Goal: Check status: Check status

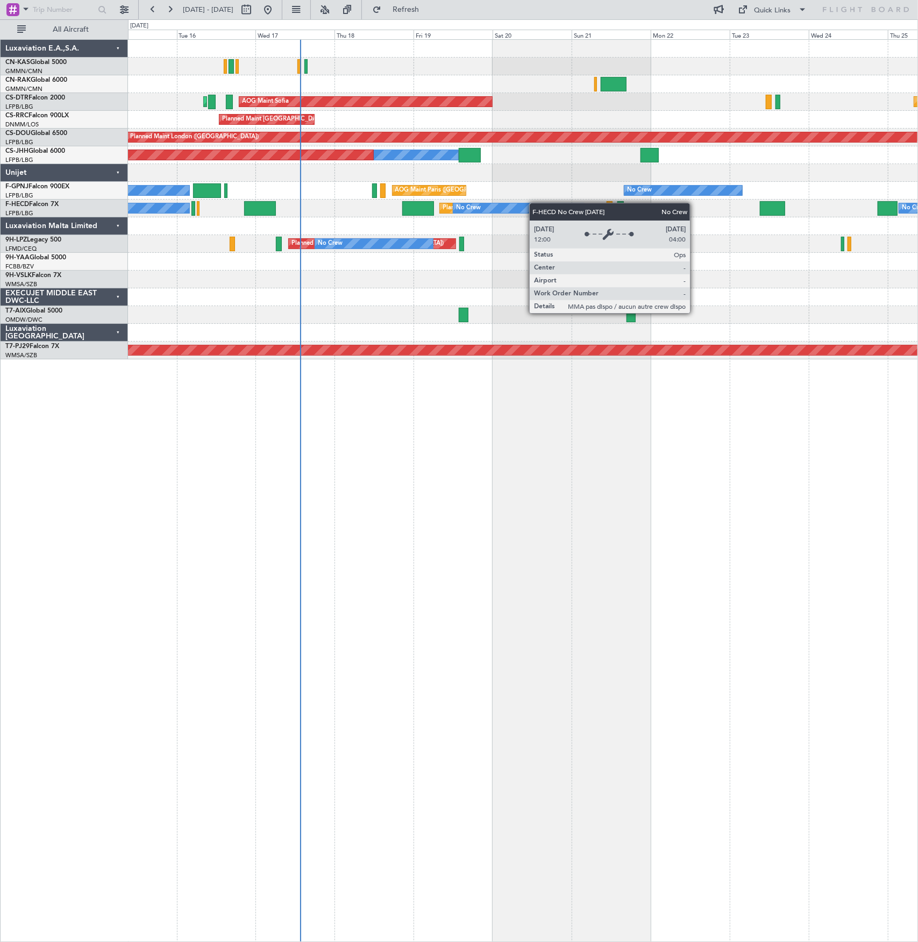
click at [504, 206] on div "AOG Maint Sofia Planned Maint Sofia [GEOGRAPHIC_DATA] ([GEOGRAPHIC_DATA]) Plann…" at bounding box center [523, 200] width 790 height 320
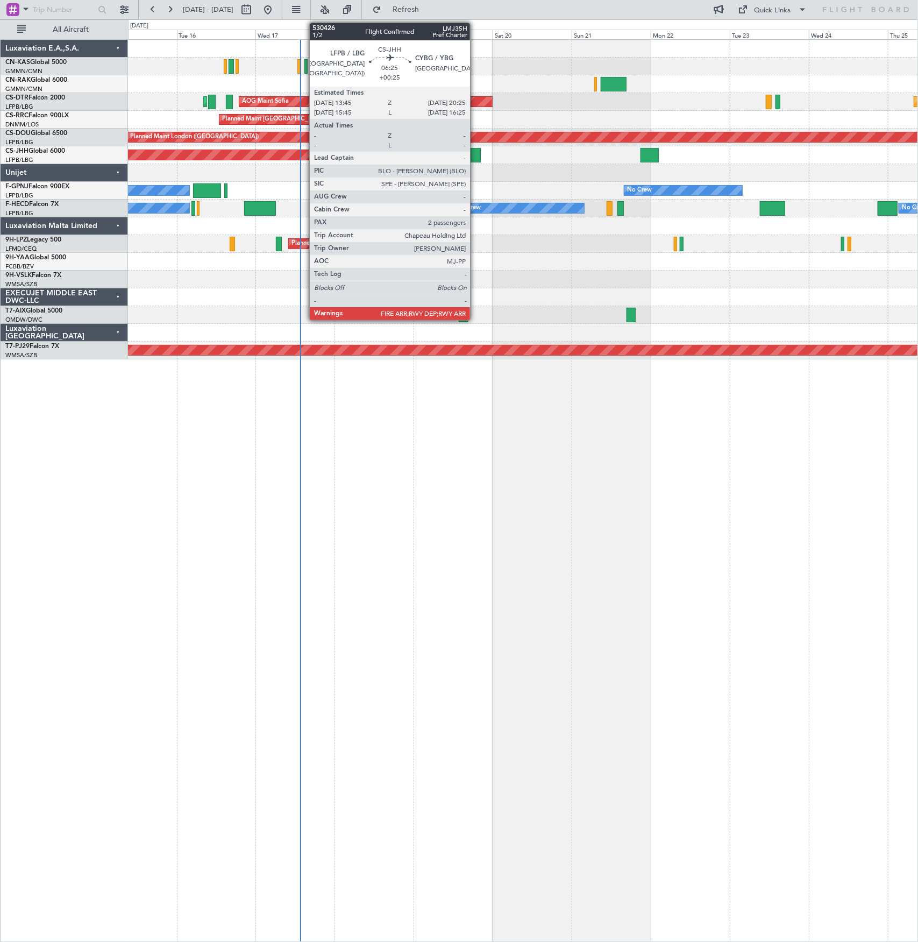
click at [476, 157] on div at bounding box center [470, 155] width 22 height 15
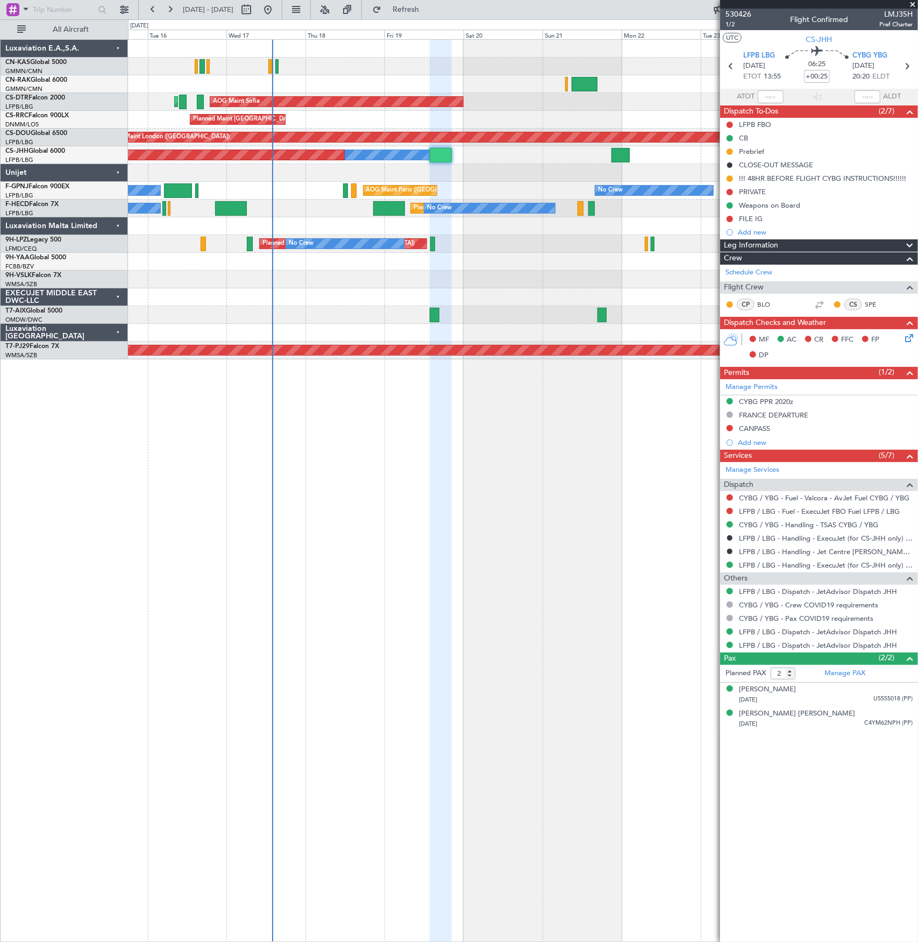
click at [316, 153] on div "Planned Maint Nice ([GEOGRAPHIC_DATA]) AOG Maint Sofia Planned Maint Sofia Plan…" at bounding box center [523, 200] width 790 height 320
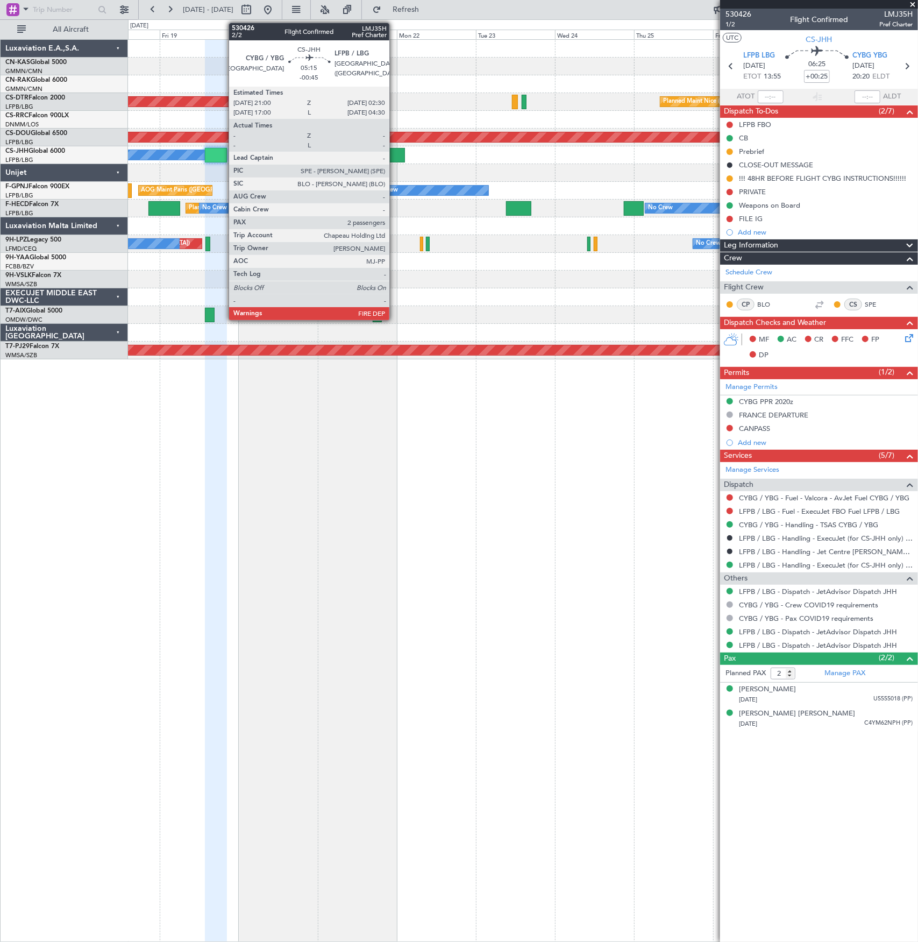
click at [395, 155] on div at bounding box center [396, 155] width 18 height 15
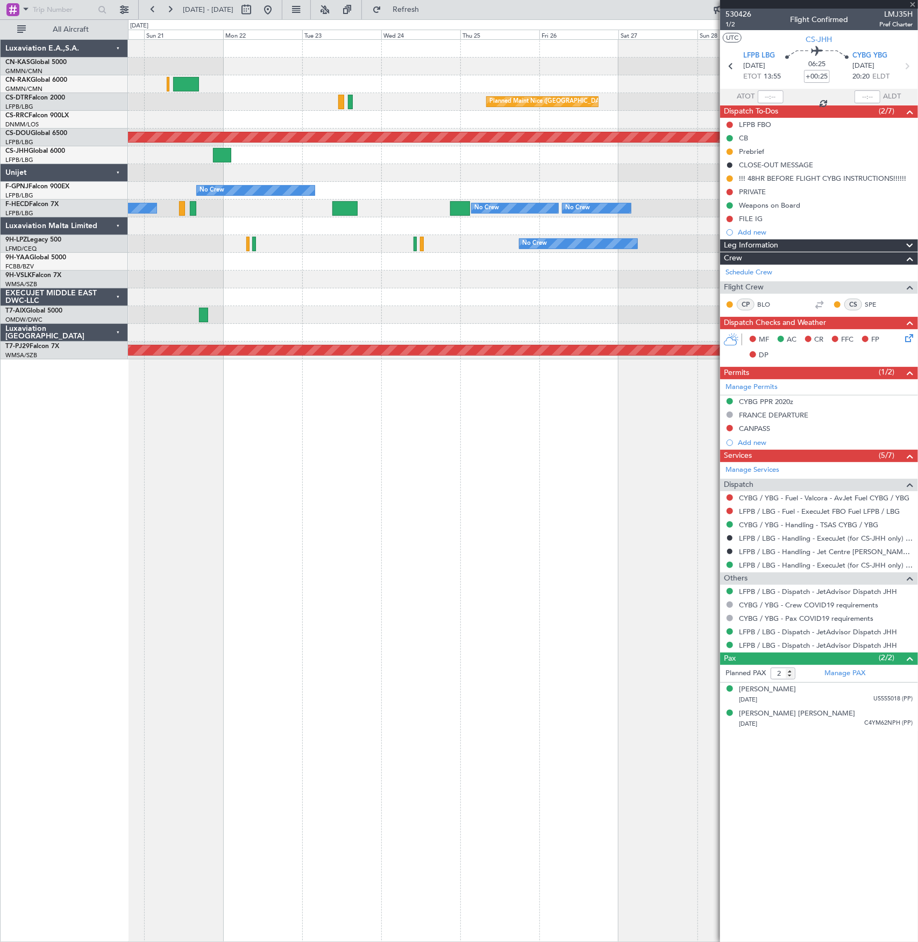
click at [395, 176] on div at bounding box center [523, 173] width 790 height 18
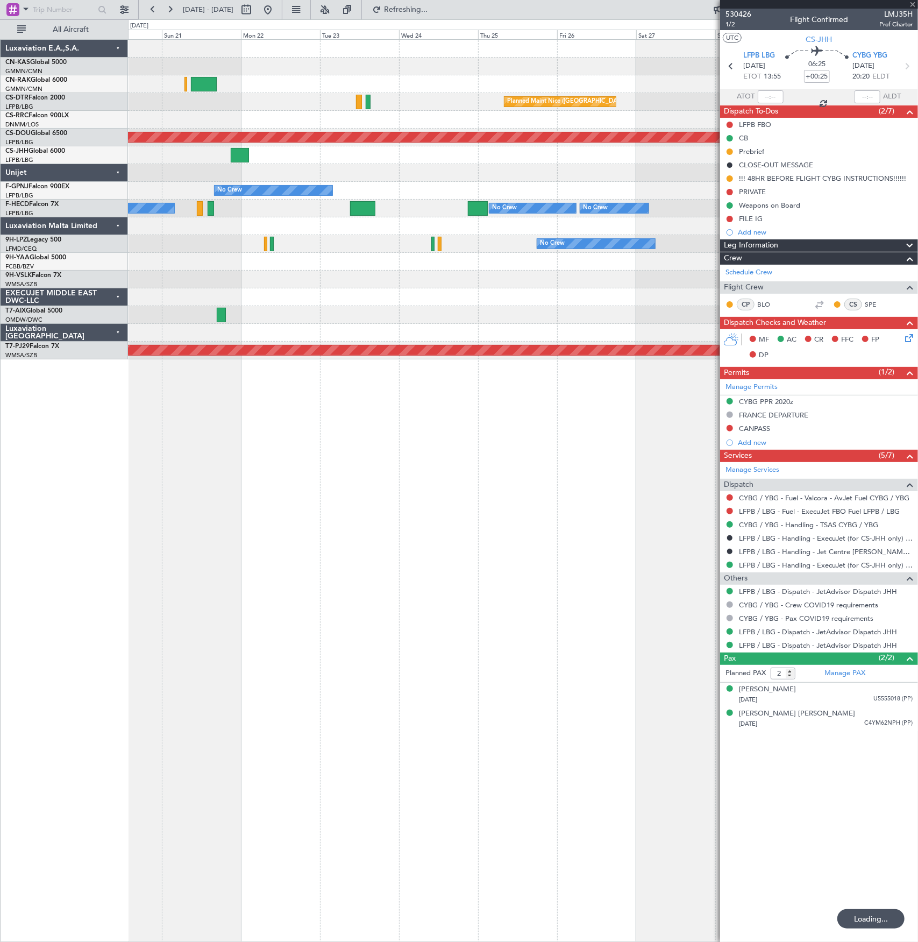
type input "-00:45"
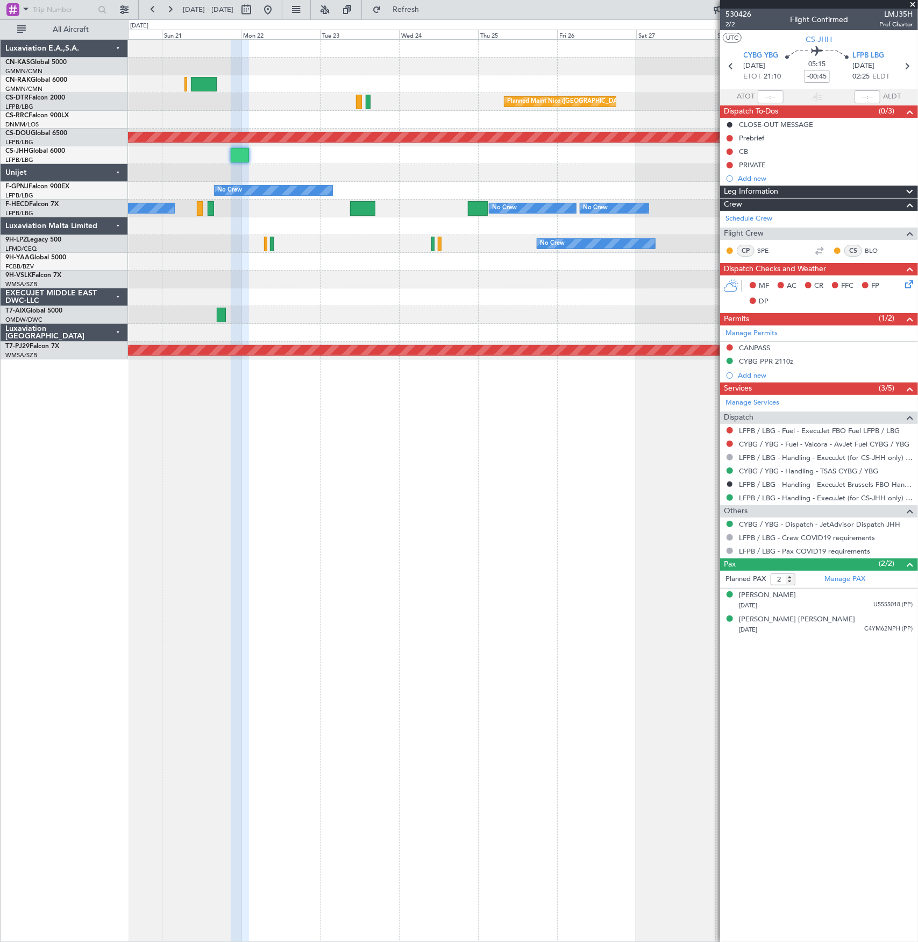
click at [591, 324] on div at bounding box center [523, 333] width 790 height 18
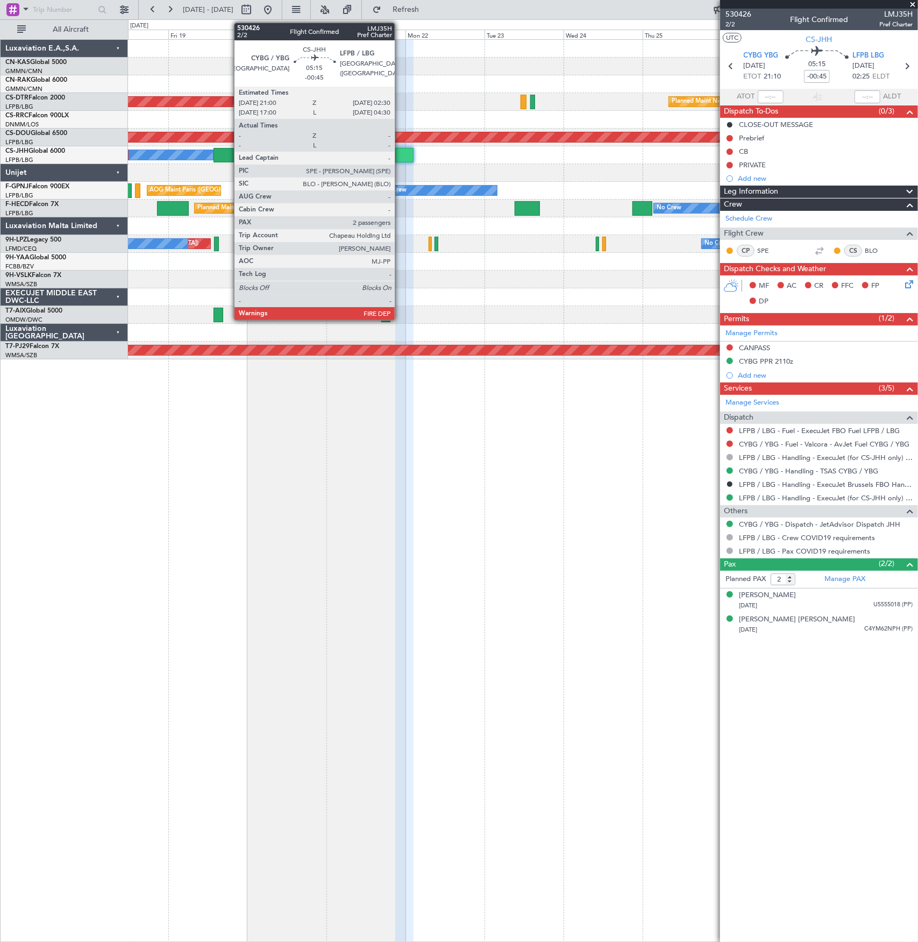
click at [400, 152] on div at bounding box center [404, 155] width 18 height 15
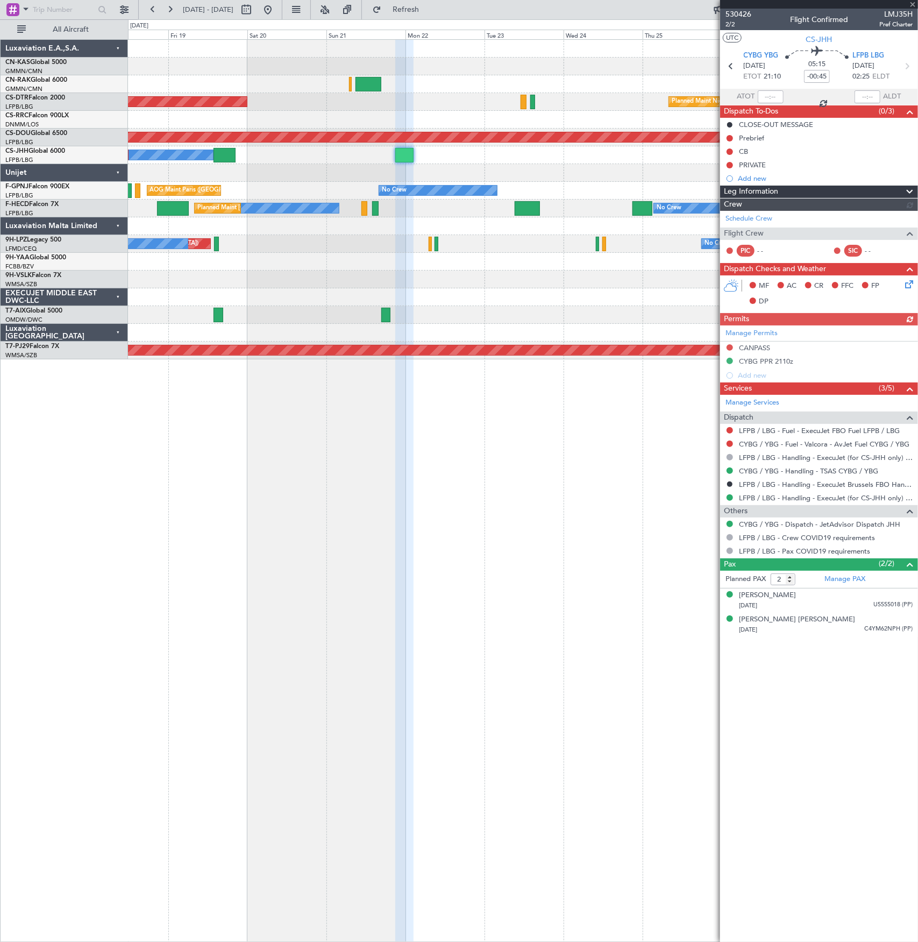
click at [569, 159] on div "Owner Planned Maint [GEOGRAPHIC_DATA] ([GEOGRAPHIC_DATA])" at bounding box center [523, 155] width 790 height 18
click at [517, 427] on div "Planned Maint Nice ([GEOGRAPHIC_DATA]) AOG Maint Sofia Planned Maint Sofia Plan…" at bounding box center [523, 490] width 791 height 903
